Goal: Register for event/course

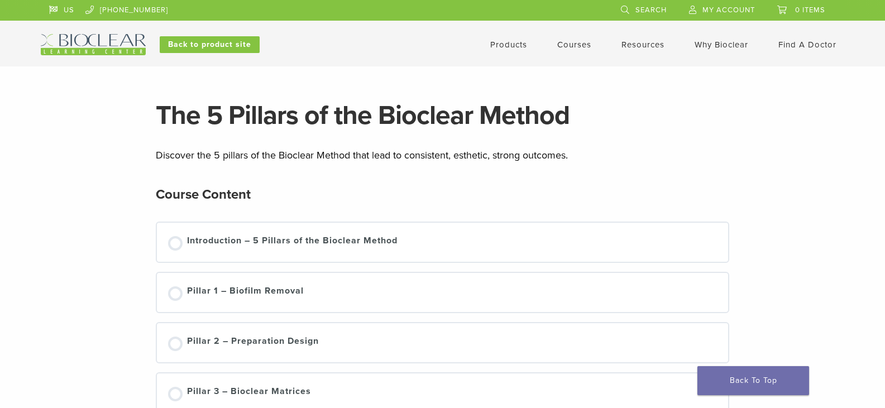
click at [574, 46] on link "Courses" at bounding box center [574, 45] width 34 height 10
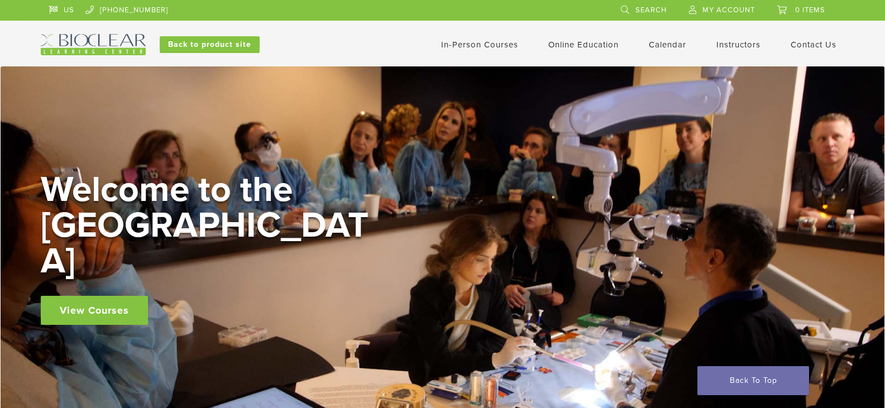
click at [480, 44] on link "In-Person Courses" at bounding box center [479, 45] width 77 height 10
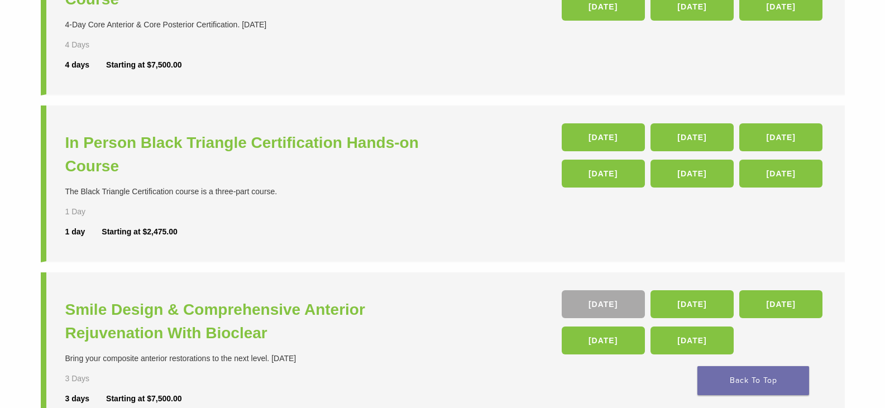
scroll to position [391, 0]
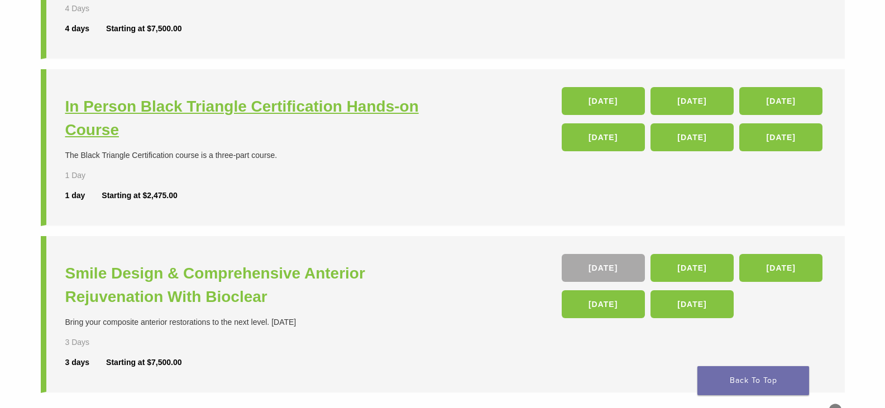
click at [258, 111] on h3 "In Person Black Triangle Certification Hands-on Course" at bounding box center [255, 118] width 380 height 47
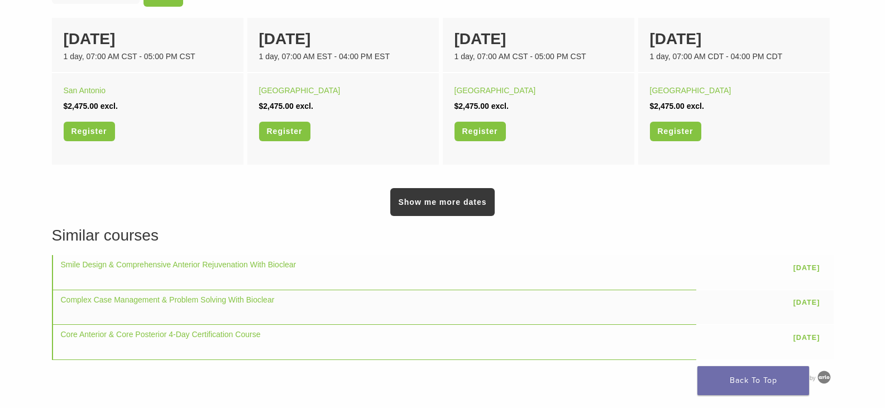
scroll to position [782, 0]
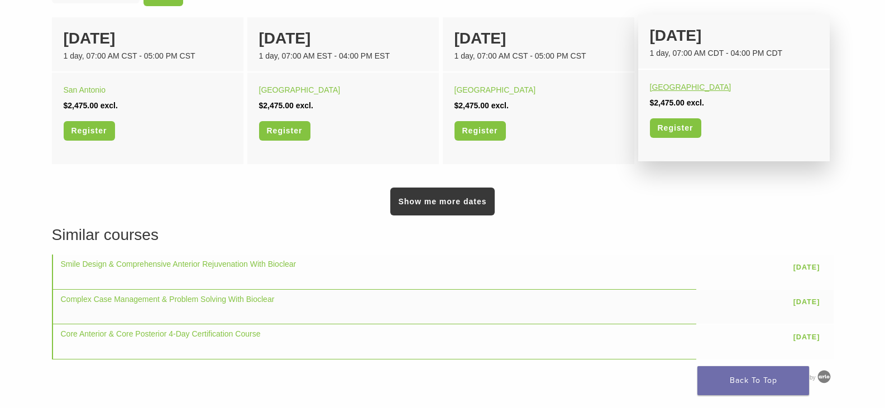
click at [681, 85] on link "Orange Beach" at bounding box center [691, 87] width 82 height 9
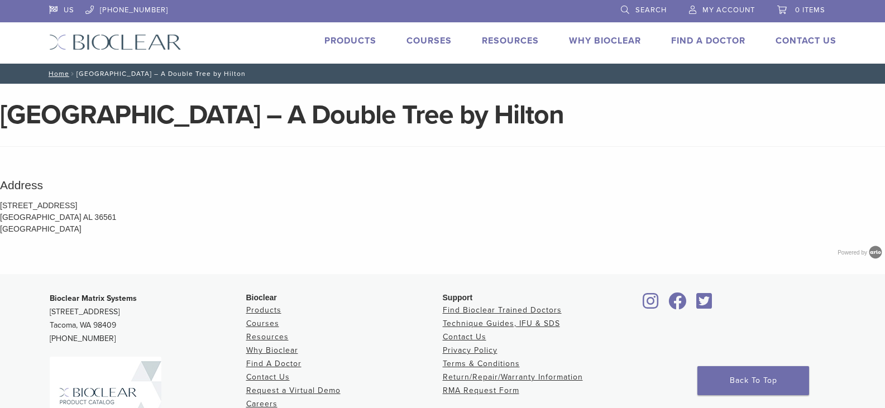
drag, startPoint x: 0, startPoint y: 114, endPoint x: 669, endPoint y: 115, distance: 669.3
click at [683, 121] on h1 "[GEOGRAPHIC_DATA] – A Double Tree by Hilton" at bounding box center [442, 115] width 885 height 27
drag, startPoint x: 827, startPoint y: 121, endPoint x: 797, endPoint y: 131, distance: 32.3
click at [797, 131] on header "[GEOGRAPHIC_DATA] – A Double Tree by Hilton" at bounding box center [442, 124] width 885 height 45
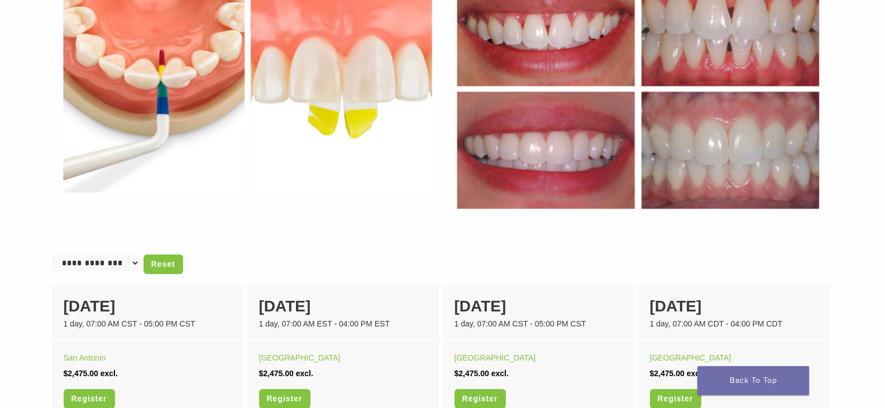
scroll to position [614, 0]
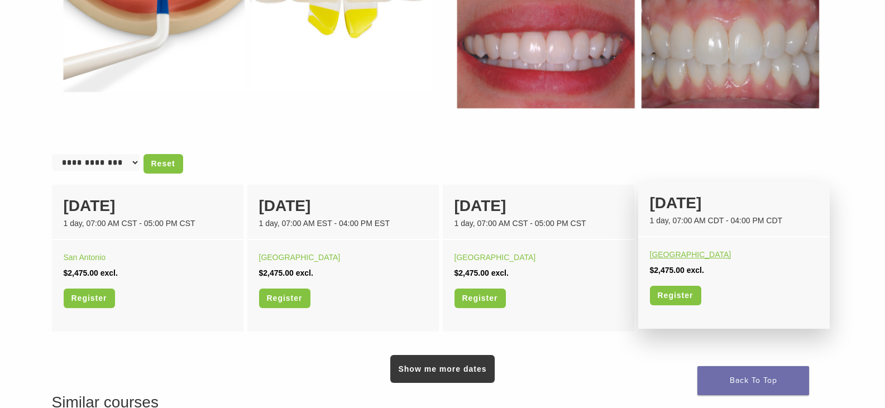
click at [675, 257] on link "Orange Beach" at bounding box center [691, 254] width 82 height 9
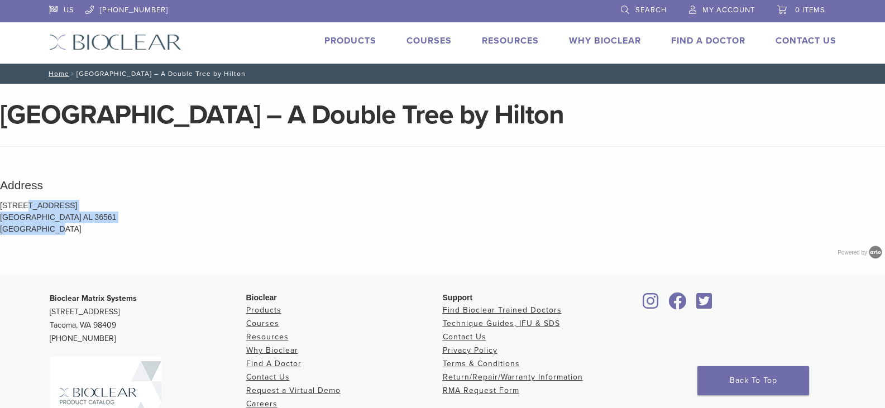
drag, startPoint x: 1, startPoint y: 202, endPoint x: 42, endPoint y: 216, distance: 43.1
click at [61, 231] on p "[STREET_ADDRESS] [GEOGRAPHIC_DATA] AL 36561 [GEOGRAPHIC_DATA]" at bounding box center [442, 217] width 885 height 35
drag, startPoint x: 27, startPoint y: 215, endPoint x: 21, endPoint y: 212, distance: 7.5
drag, startPoint x: 45, startPoint y: 213, endPoint x: 39, endPoint y: 212, distance: 6.4
